Goal: Transaction & Acquisition: Purchase product/service

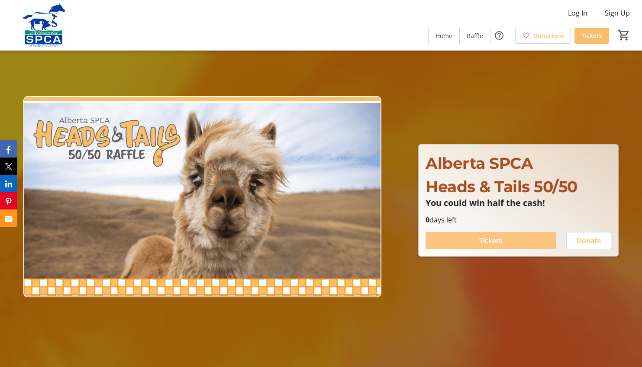
click at [465, 240] on span at bounding box center [490, 240] width 130 height 21
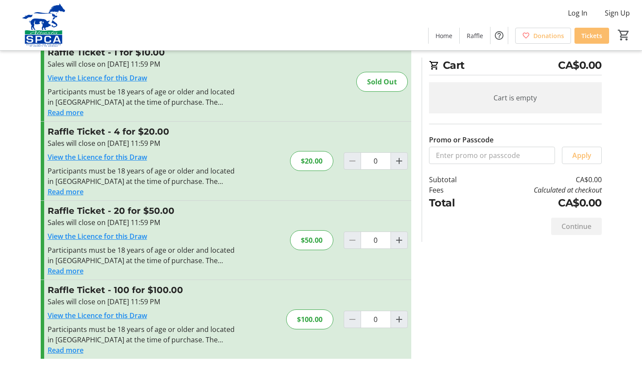
scroll to position [32, 0]
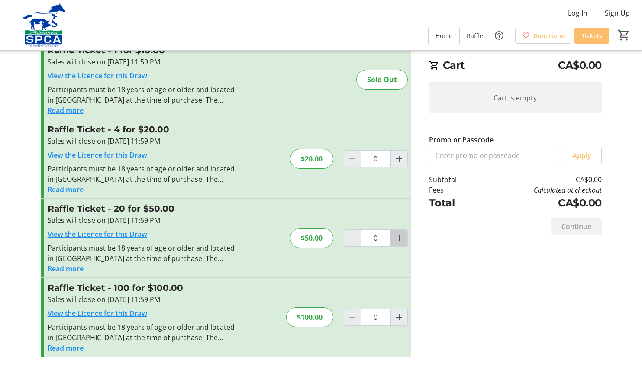
click at [399, 239] on mat-icon "Increment by one" at bounding box center [399, 238] width 10 height 10
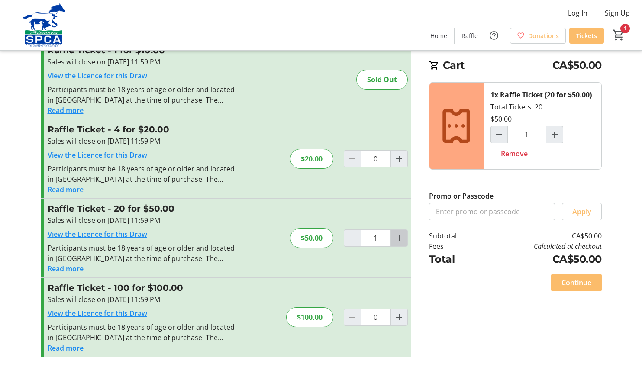
click at [399, 239] on mat-icon "Increment by one" at bounding box center [399, 238] width 10 height 10
type input "2"
click at [344, 235] on span "Decrement by one" at bounding box center [352, 238] width 16 height 16
type input "1"
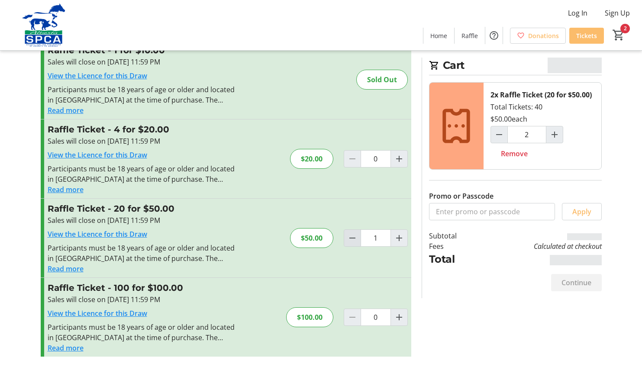
type input "1"
click at [574, 281] on span "Continue" at bounding box center [576, 282] width 30 height 10
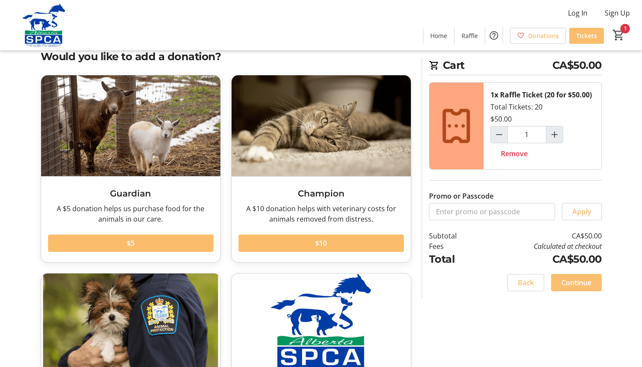
scroll to position [130, 0]
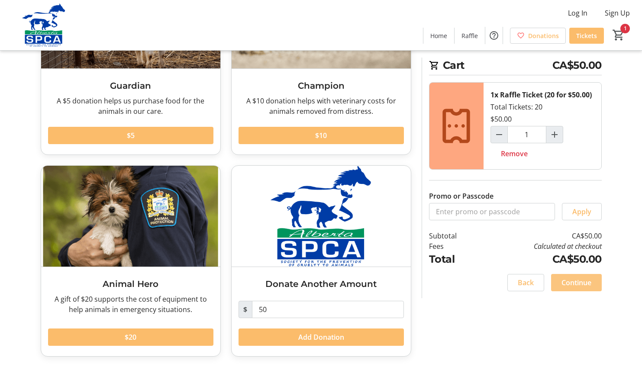
click at [579, 281] on span "Continue" at bounding box center [576, 282] width 30 height 10
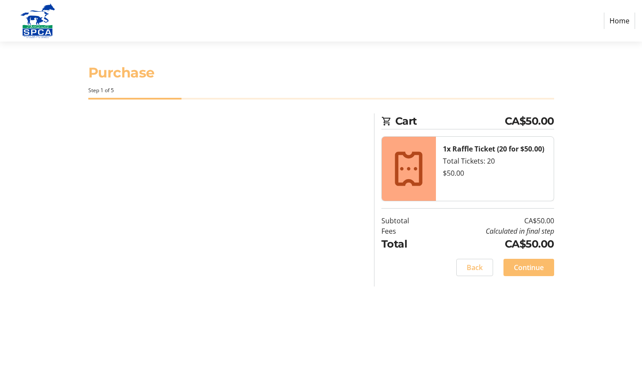
select select "CA"
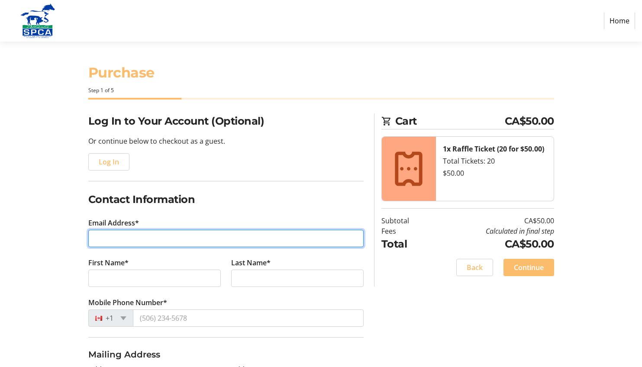
click at [211, 237] on input "Email Address*" at bounding box center [225, 238] width 275 height 17
type input "[EMAIL_ADDRESS][DOMAIN_NAME]"
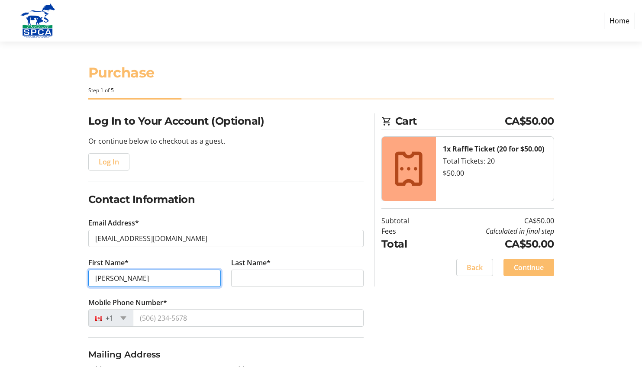
type input "[PERSON_NAME]"
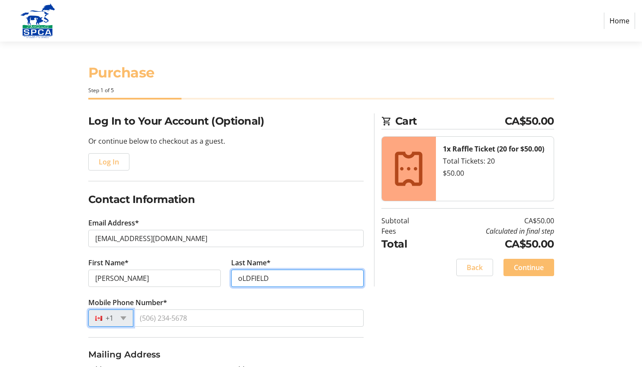
click at [279, 278] on input "oLDFIELD" at bounding box center [297, 278] width 132 height 17
type input "o"
type input "Oldfield"
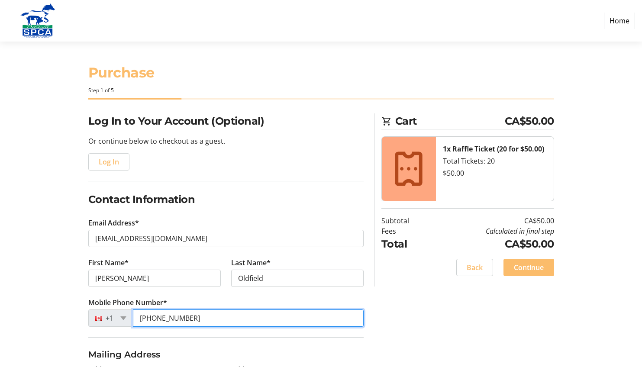
type input "[PHONE_NUMBER]"
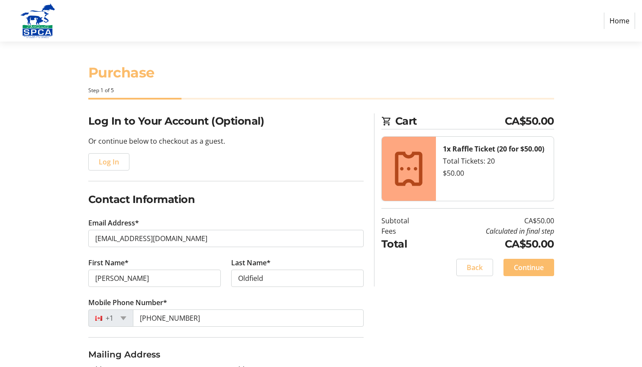
scroll to position [181, 0]
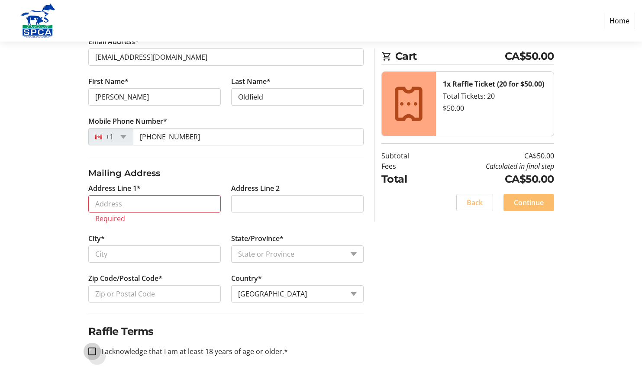
click at [93, 338] on fieldset "Raffle Terms I acknowledge that I am at least 18 years of age or older.*" at bounding box center [225, 340] width 275 height 54
click at [93, 350] on input "I acknowledge that I am at least 18 years of age or older.*" at bounding box center [92, 351] width 8 height 8
checkbox input "true"
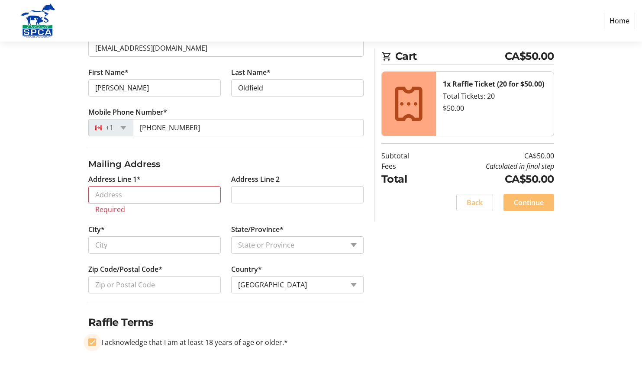
scroll to position [192, 0]
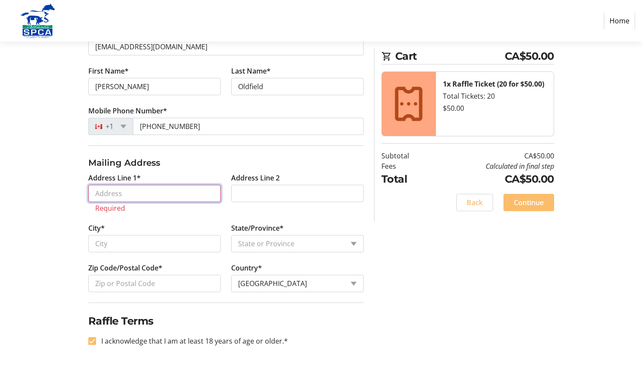
click at [187, 196] on input "Address Line 1*" at bounding box center [154, 193] width 132 height 17
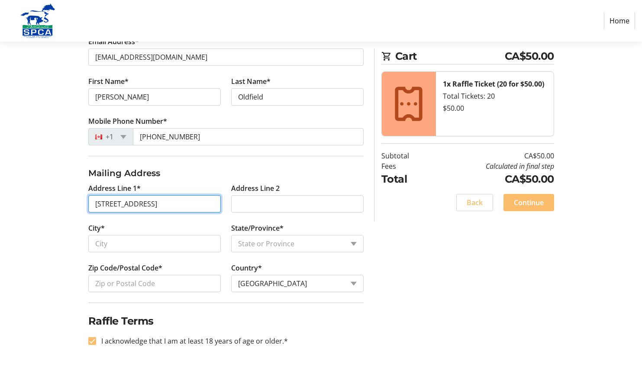
type input "[STREET_ADDRESS]"
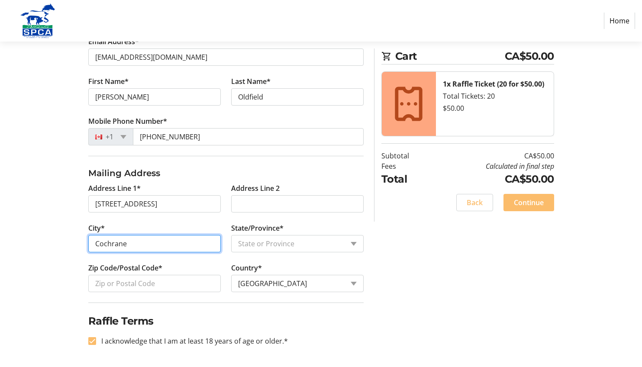
type input "Cochrane"
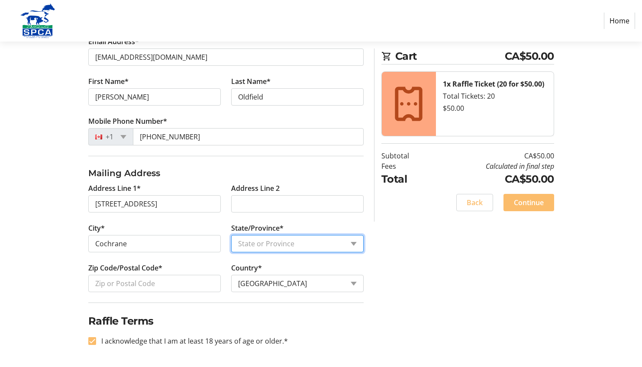
select select "AB"
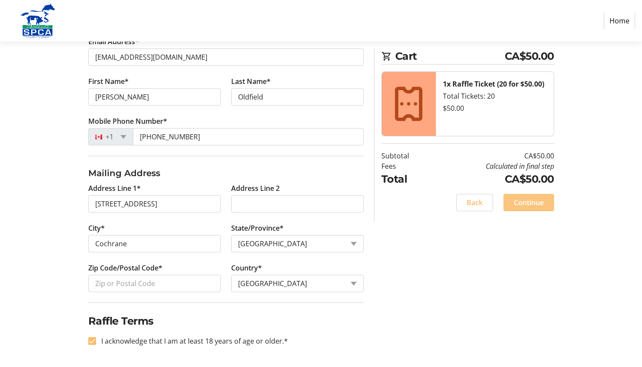
click at [524, 208] on span at bounding box center [528, 202] width 51 height 21
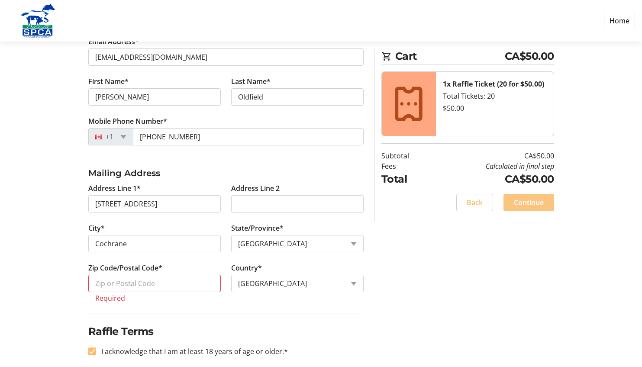
click at [522, 199] on span "Continue" at bounding box center [529, 202] width 30 height 10
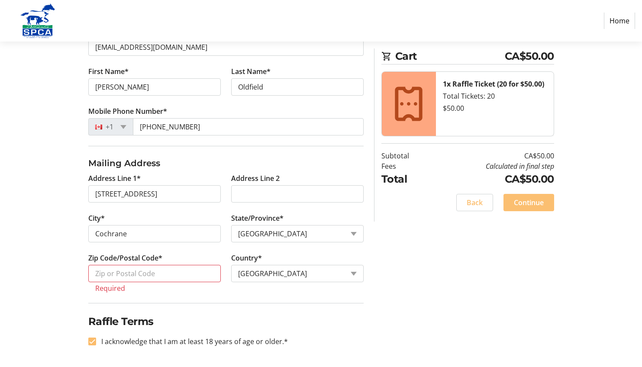
scroll to position [192, 0]
click at [101, 272] on input "Zip Code/Postal Code*" at bounding box center [154, 272] width 132 height 17
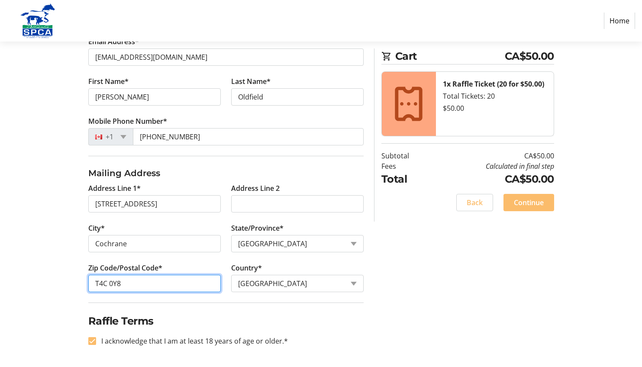
type input "T4C 0Y8"
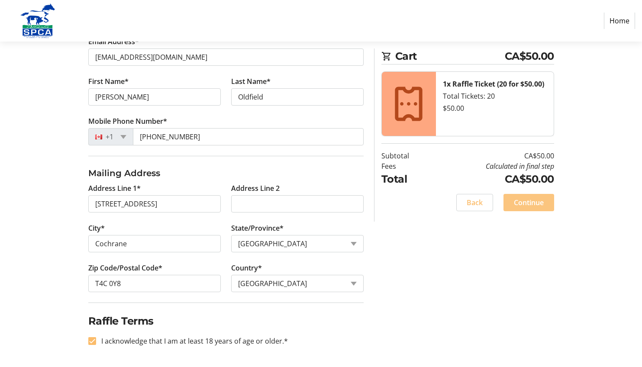
click at [520, 205] on span "Continue" at bounding box center [529, 202] width 30 height 10
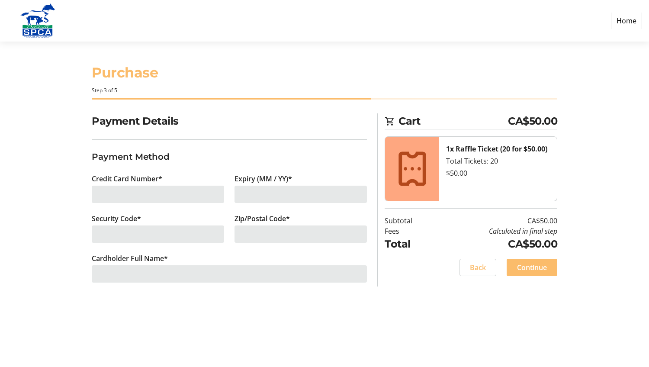
click at [148, 194] on div at bounding box center [158, 194] width 132 height 17
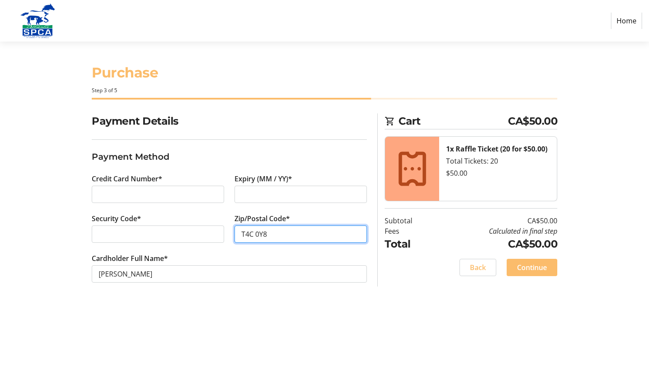
type input "T4C 0Y8"
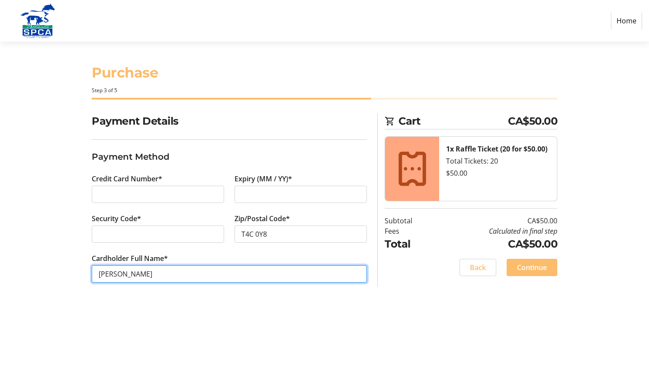
click at [344, 274] on input "[PERSON_NAME]" at bounding box center [229, 273] width 275 height 17
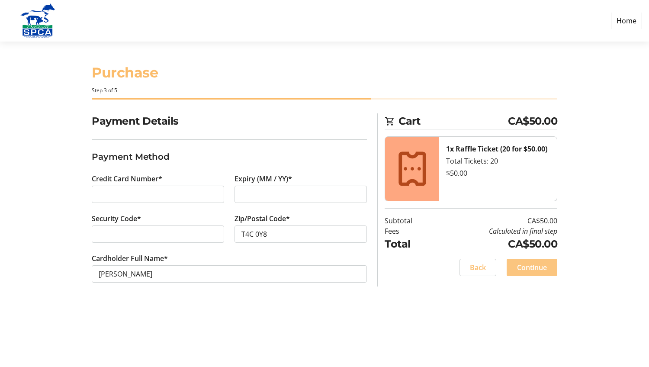
click at [533, 270] on span "Continue" at bounding box center [532, 267] width 30 height 10
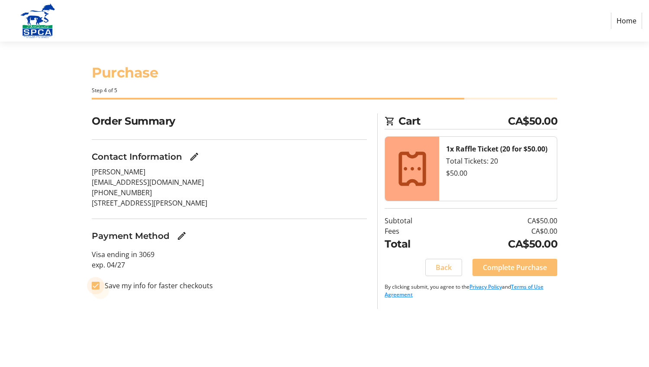
click at [96, 284] on input "Save my info for faster checkouts" at bounding box center [96, 286] width 8 height 8
checkbox input "false"
click at [532, 271] on span "Complete Purchase" at bounding box center [515, 267] width 64 height 10
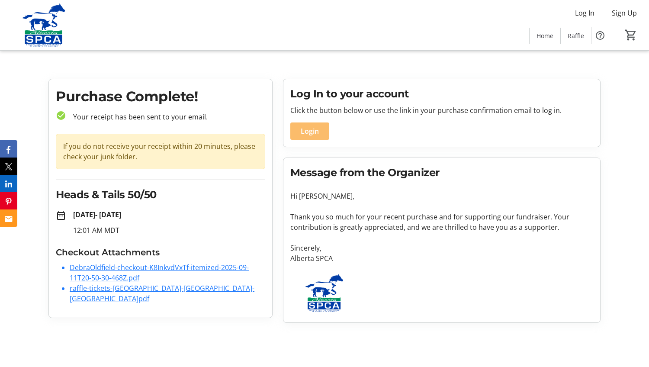
click at [128, 288] on link "raffle-tickets-[GEOGRAPHIC_DATA]-[GEOGRAPHIC_DATA]-[GEOGRAPHIC_DATA]pdf" at bounding box center [162, 293] width 185 height 20
